Goal: Task Accomplishment & Management: Manage account settings

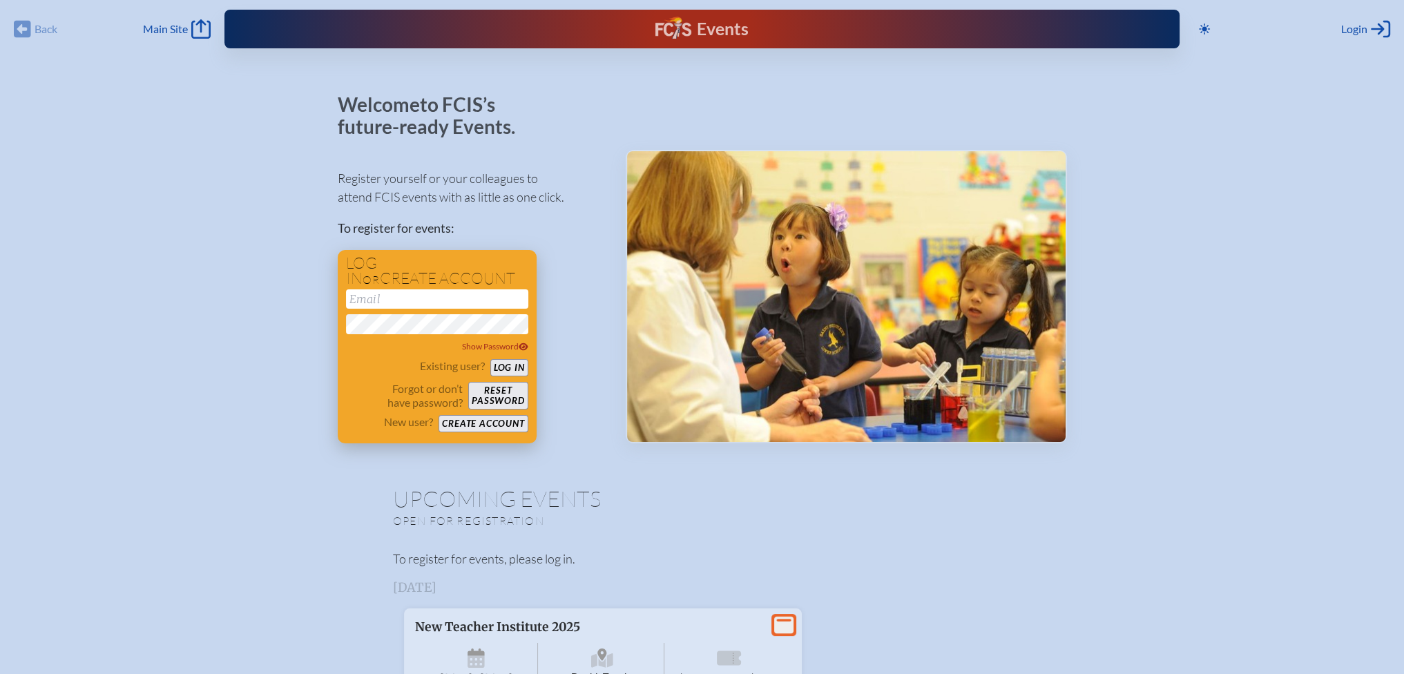
type input "[EMAIL_ADDRESS][DOMAIN_NAME]"
click at [513, 368] on button "Log in" at bounding box center [509, 367] width 38 height 17
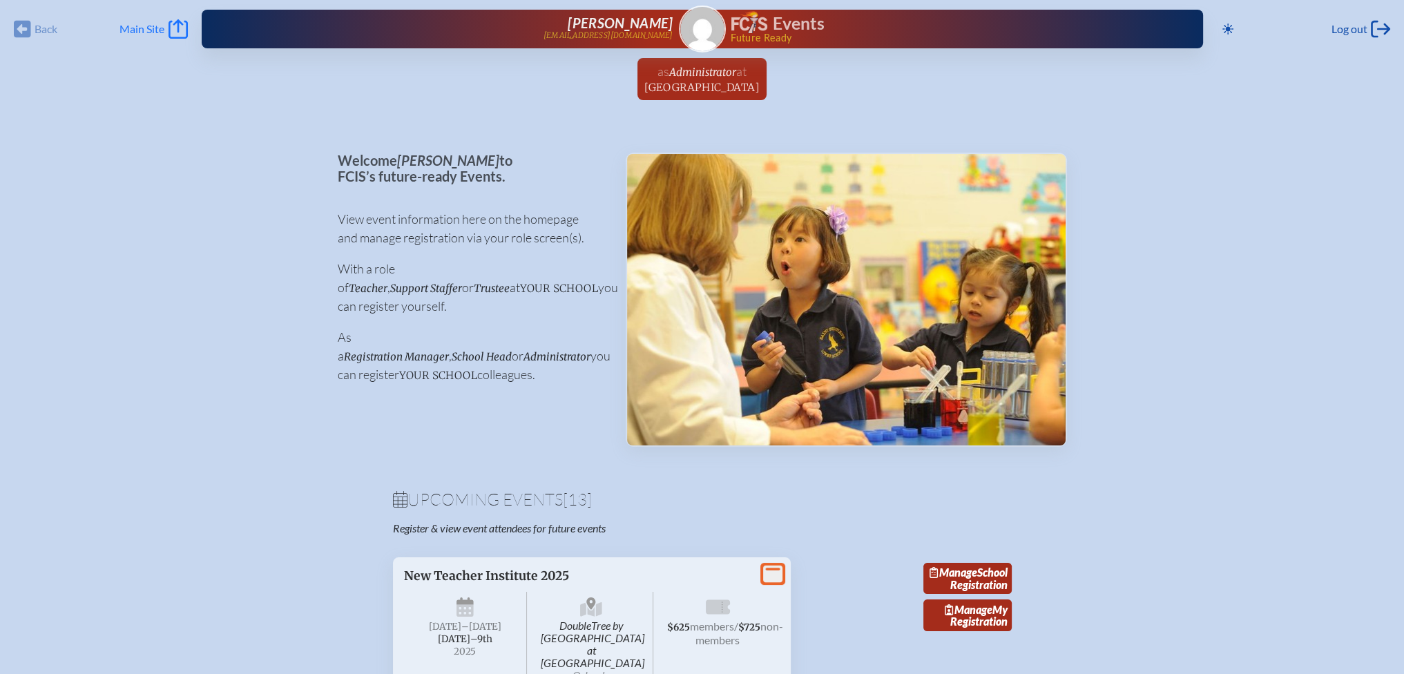
click at [144, 30] on span "Main Site" at bounding box center [141, 29] width 45 height 14
